Goal: Transaction & Acquisition: Download file/media

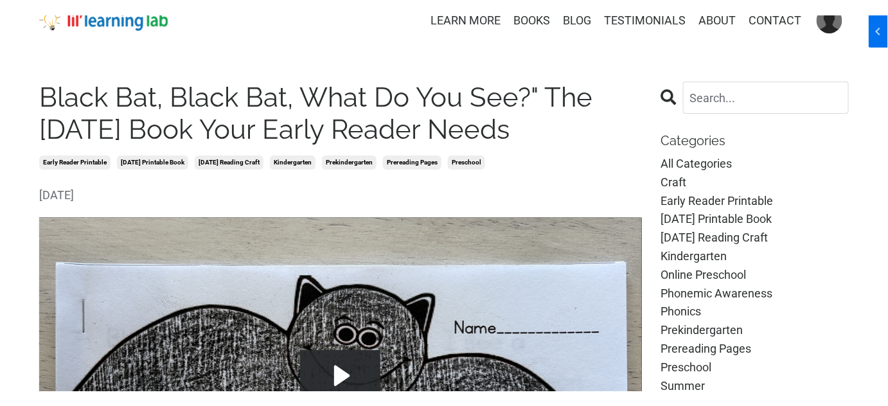
scroll to position [233, 0]
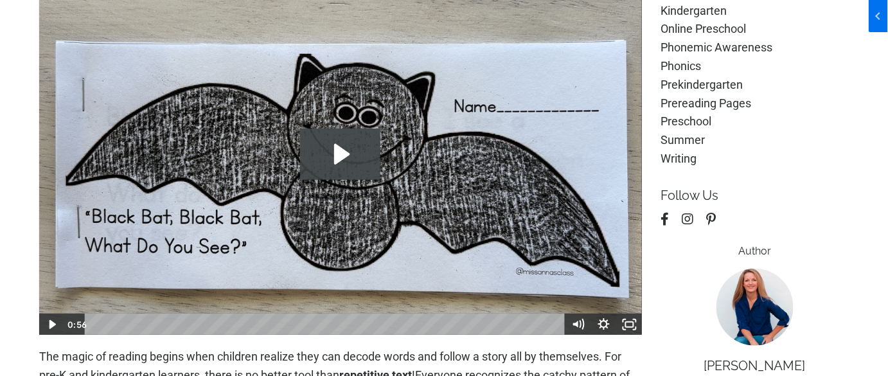
scroll to position [175, 0]
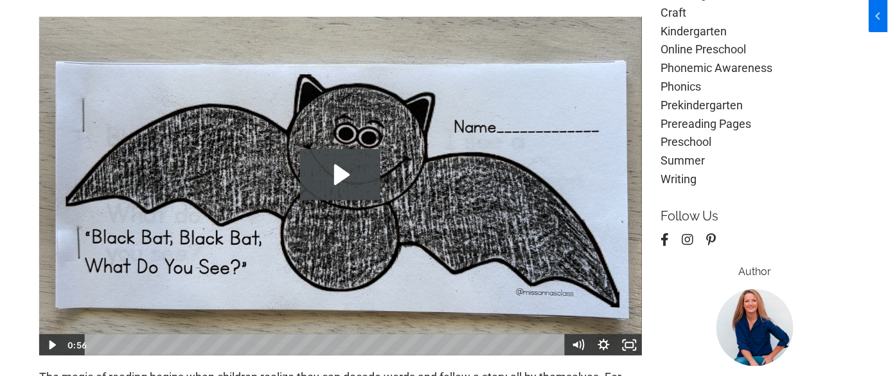
click at [335, 181] on icon "Play Video: file-uploads/sites/2147505858/video/d2b6784-af1-5a86-58b2-d46a33d7a…" at bounding box center [341, 174] width 15 height 21
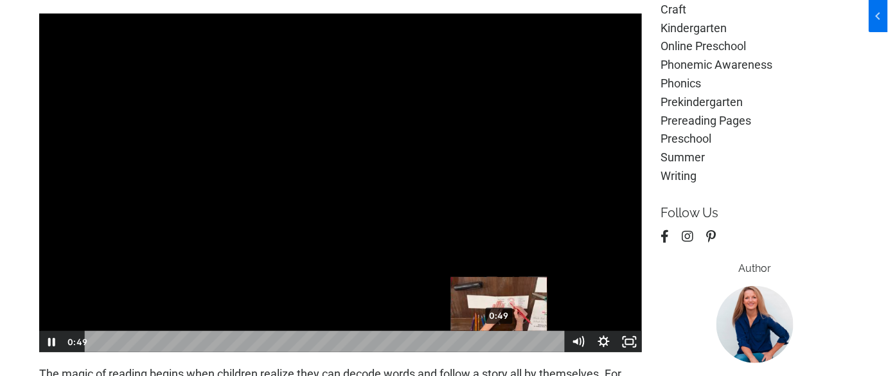
scroll to position [0, 0]
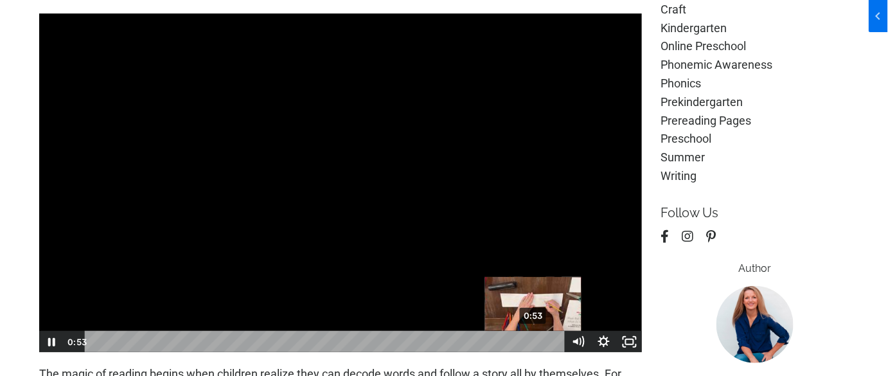
click at [538, 340] on div "0:53" at bounding box center [326, 342] width 464 height 22
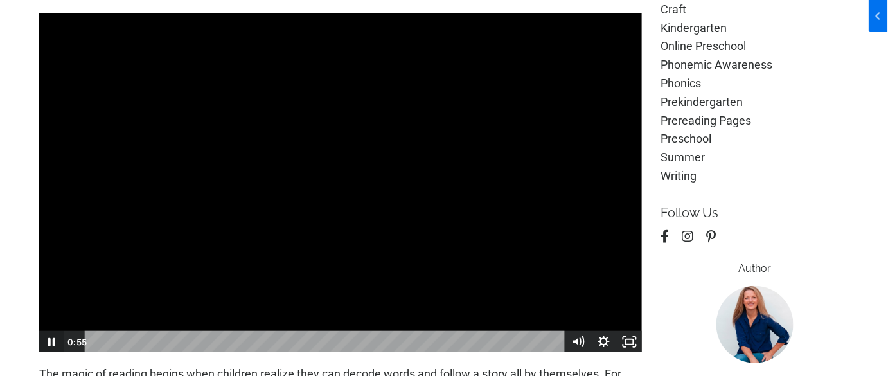
click at [61, 335] on icon "Pause" at bounding box center [52, 342] width 26 height 22
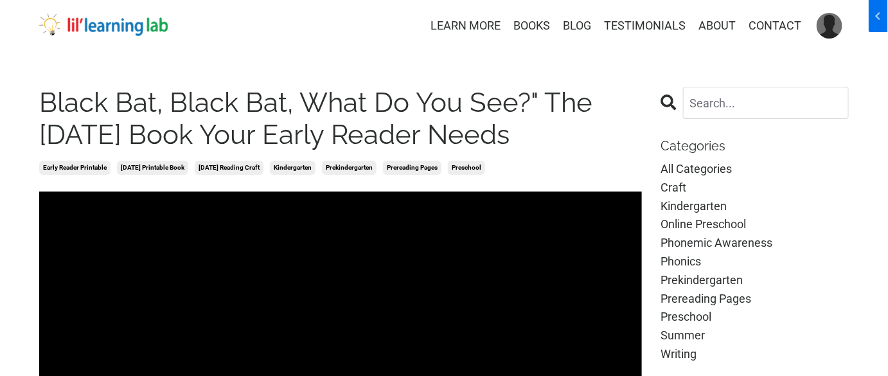
drag, startPoint x: 36, startPoint y: 97, endPoint x: 581, endPoint y: 126, distance: 545.5
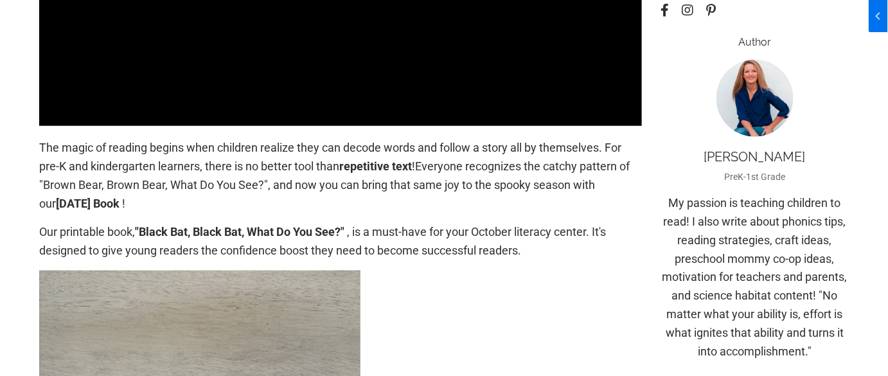
scroll to position [467, 0]
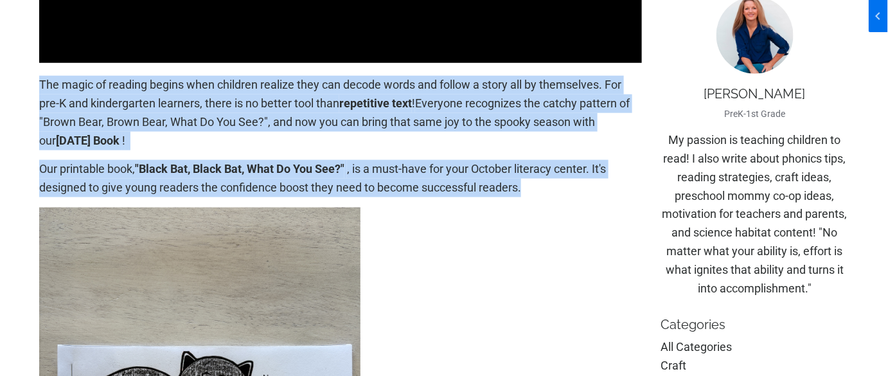
drag, startPoint x: 35, startPoint y: 87, endPoint x: 567, endPoint y: 191, distance: 541.5
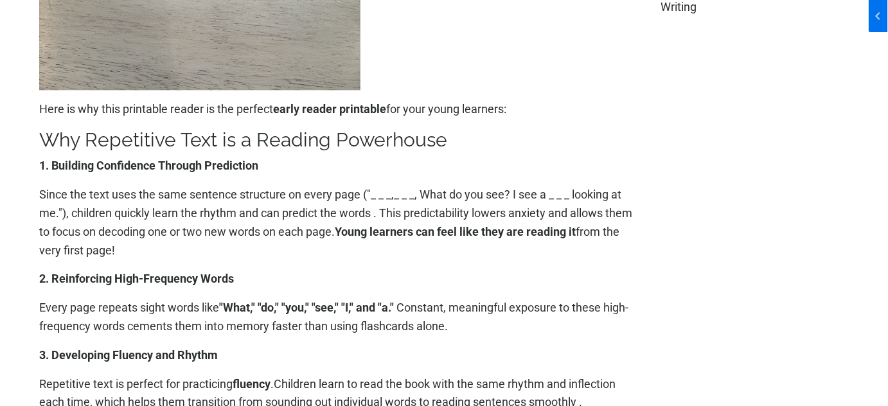
scroll to position [1051, 0]
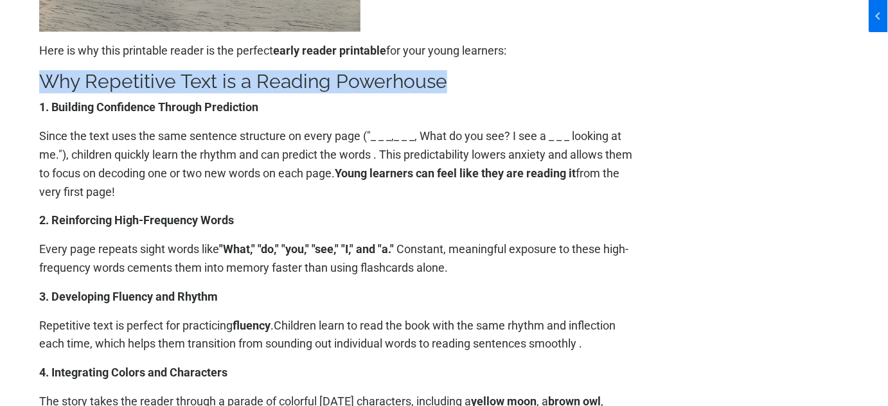
drag, startPoint x: 34, startPoint y: 89, endPoint x: 483, endPoint y: 87, distance: 449.1
click at [483, 87] on div "Black Bat, Black Bat, What Do You See?" The Halloween Book Your Early Reader Ne…" at bounding box center [341, 305] width 622 height 2559
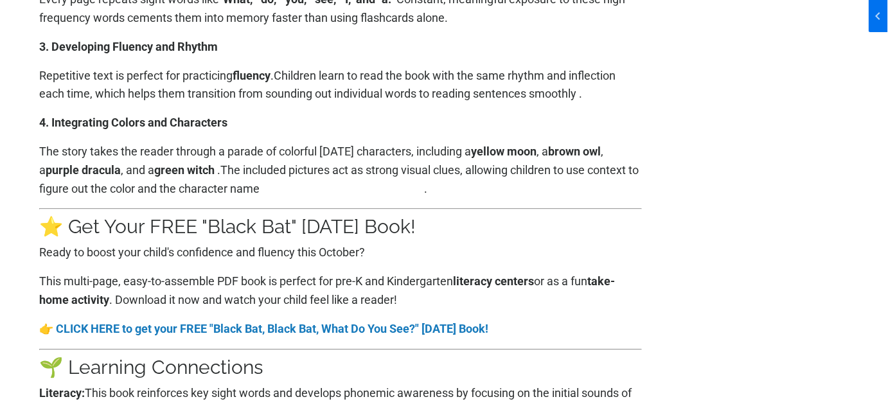
scroll to position [1343, 0]
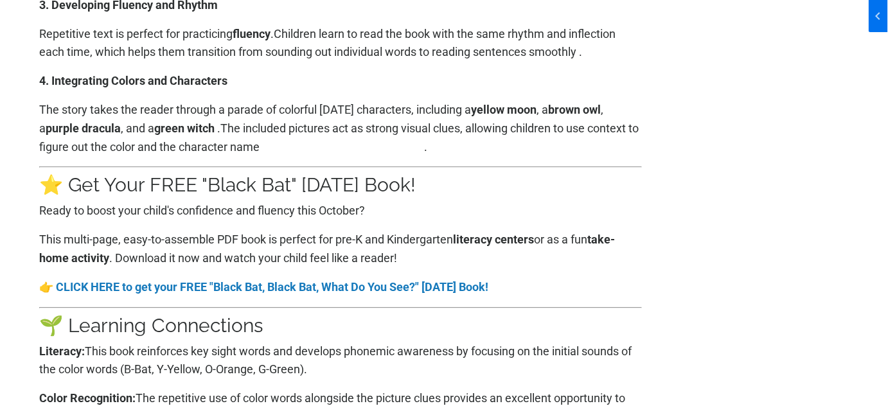
drag, startPoint x: 78, startPoint y: 181, endPoint x: 531, endPoint y: 184, distance: 452.9
click at [531, 184] on h3 "⭐ Get Your FREE "Black Bat" Halloween Book!" at bounding box center [340, 184] width 603 height 23
click at [478, 287] on link-block "CLICK HERE to get your FREE "Black Bat, Black Bat, What Do You See?" Halloween …" at bounding box center [272, 286] width 432 height 13
click at [446, 216] on p "Ready to boost your child's confidence and fluency this October?" at bounding box center [340, 211] width 603 height 19
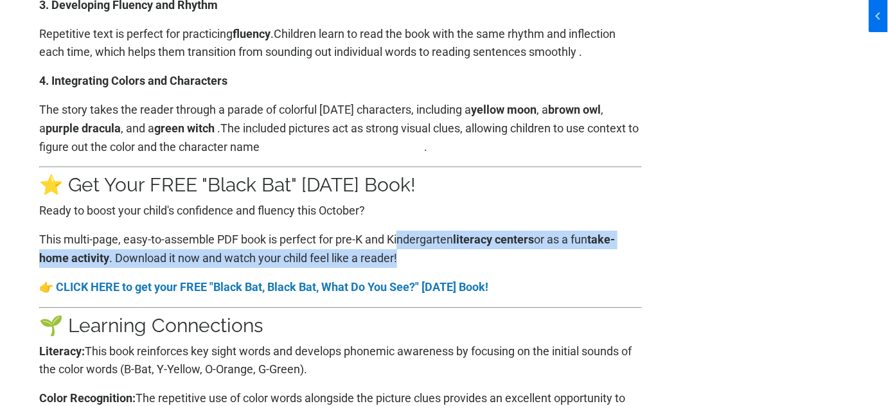
drag, startPoint x: 401, startPoint y: 254, endPoint x: 399, endPoint y: 241, distance: 13.6
click at [399, 241] on p "This multi-page, easy-to-assemble PDF book is perfect for pre-K and Kindergarte…" at bounding box center [340, 249] width 603 height 37
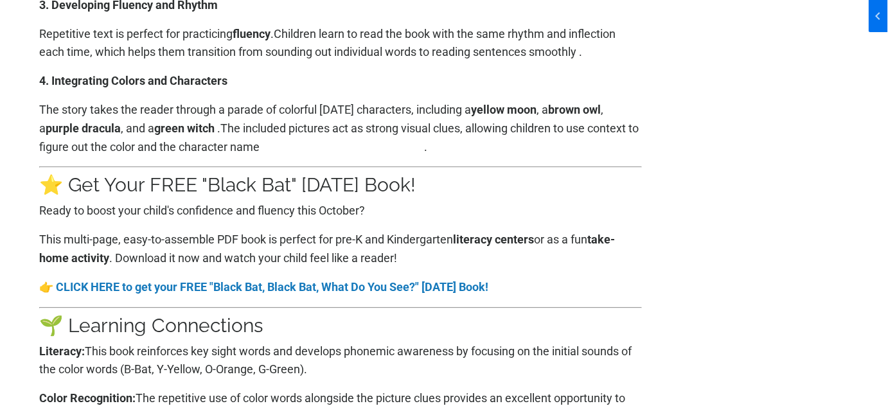
click at [394, 233] on p "This multi-page, easy-to-assemble PDF book is perfect for pre-K and Kindergarte…" at bounding box center [340, 249] width 603 height 37
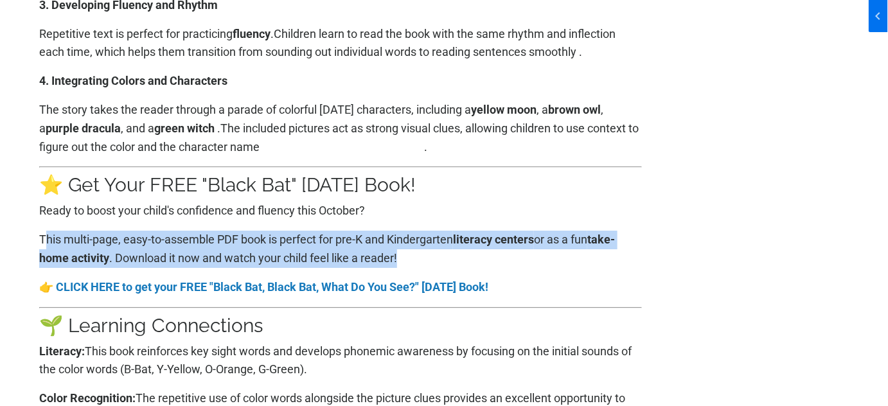
drag, startPoint x: 407, startPoint y: 259, endPoint x: 42, endPoint y: 236, distance: 365.6
click at [42, 236] on p "This multi-page, easy-to-assemble PDF book is perfect for pre-K and Kindergarte…" at bounding box center [340, 249] width 603 height 37
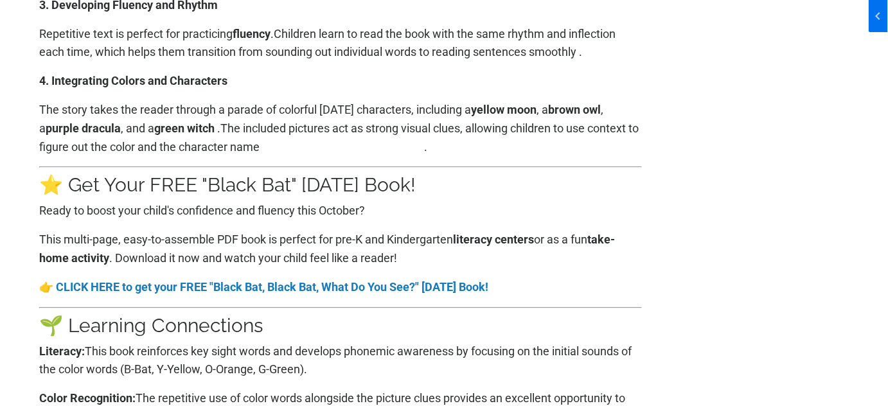
click at [42, 236] on p "This multi-page, easy-to-assemble PDF book is perfect for pre-K and Kindergarte…" at bounding box center [340, 249] width 603 height 37
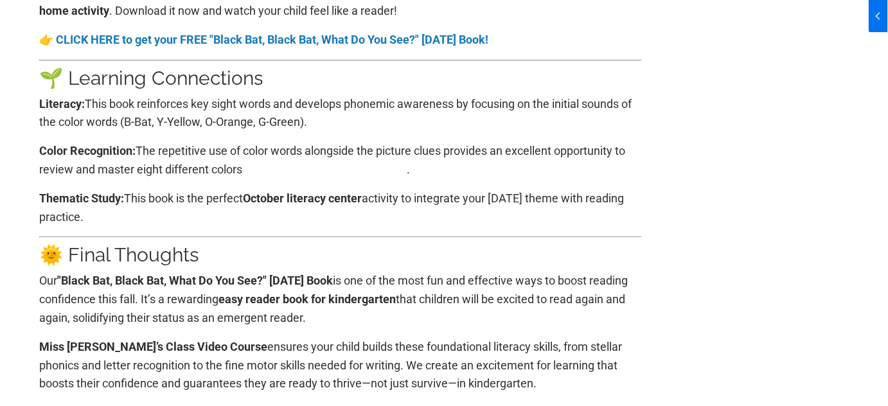
scroll to position [1869, 0]
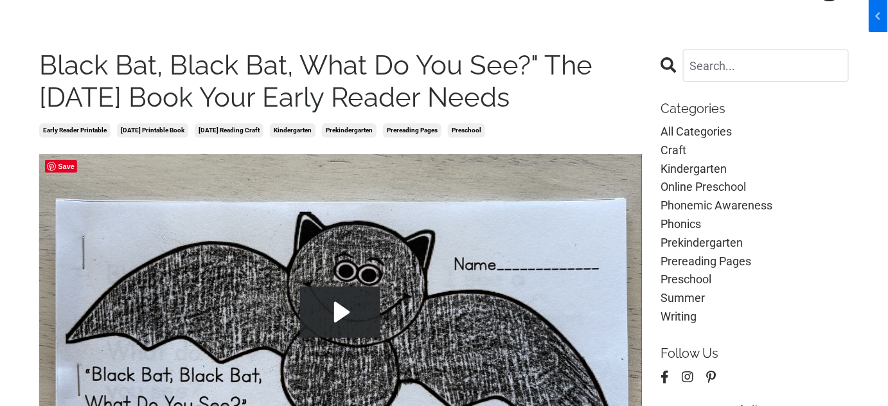
scroll to position [116, 0]
